Goal: Register for event/course

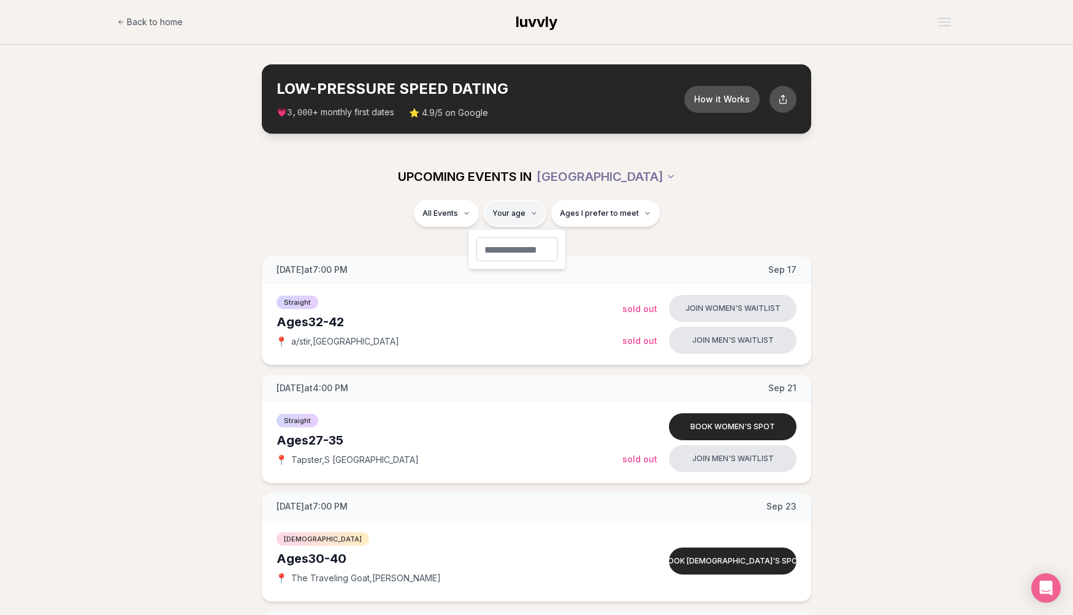
click at [532, 249] on input "number" at bounding box center [517, 249] width 82 height 25
type input "**"
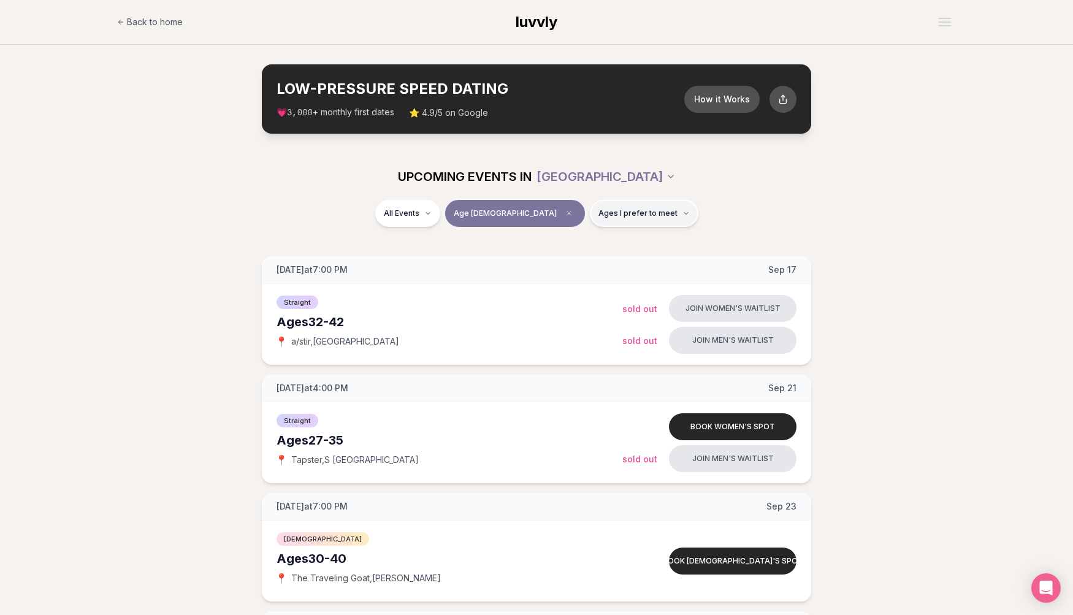
click at [598, 211] on span "Ages I prefer to meet" at bounding box center [637, 213] width 79 height 10
click at [450, 301] on span "[DEMOGRAPHIC_DATA]" at bounding box center [455, 300] width 94 height 12
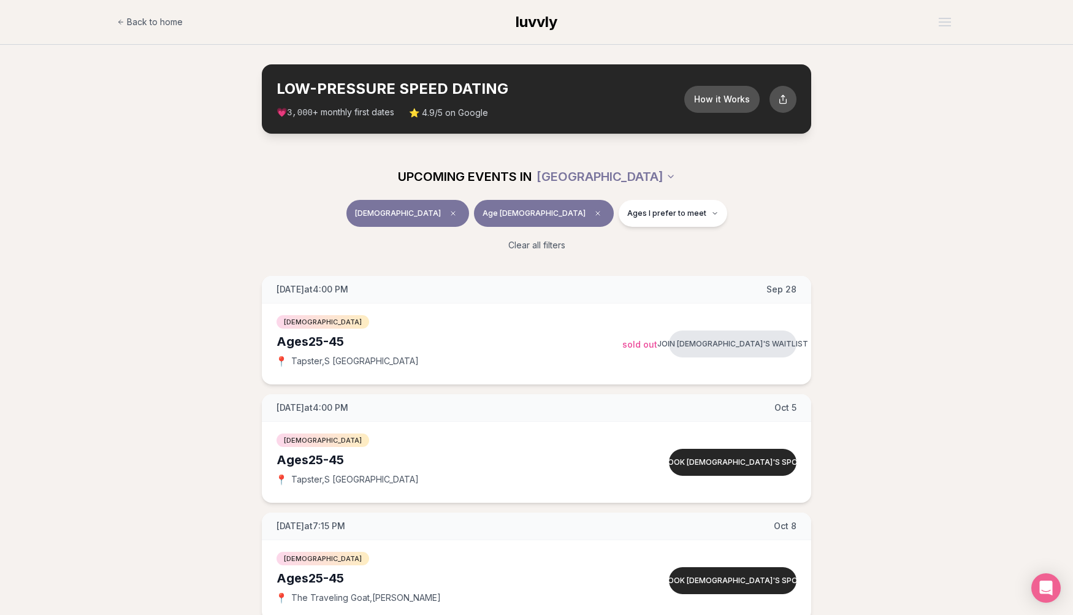
click at [362, 202] on div "[DEMOGRAPHIC_DATA] Age [DEMOGRAPHIC_DATA] Ages I prefer to meet" at bounding box center [536, 216] width 687 height 32
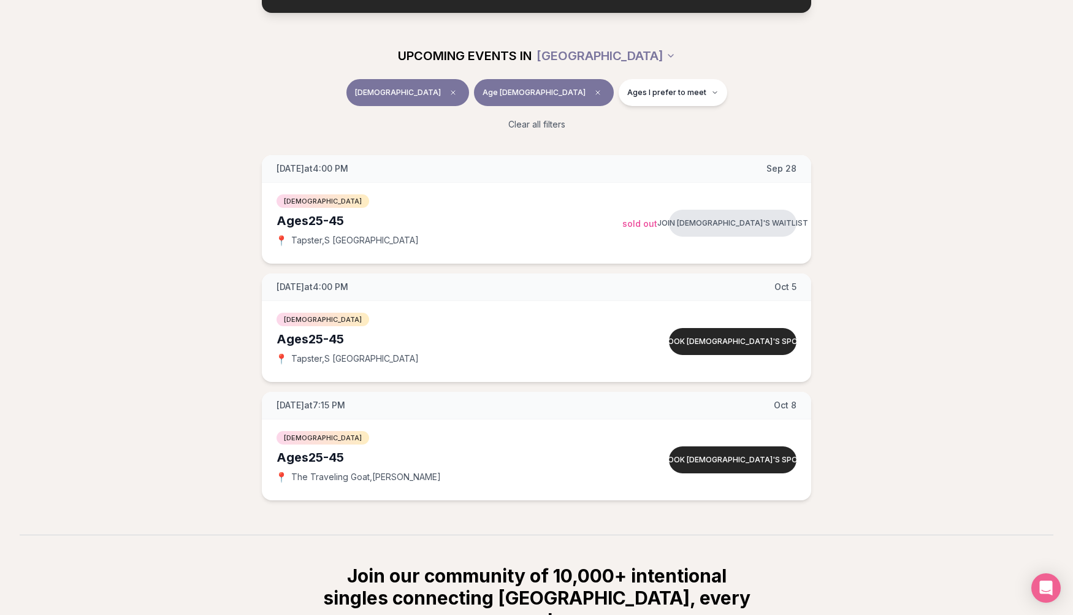
scroll to position [123, 0]
